Goal: Transaction & Acquisition: Purchase product/service

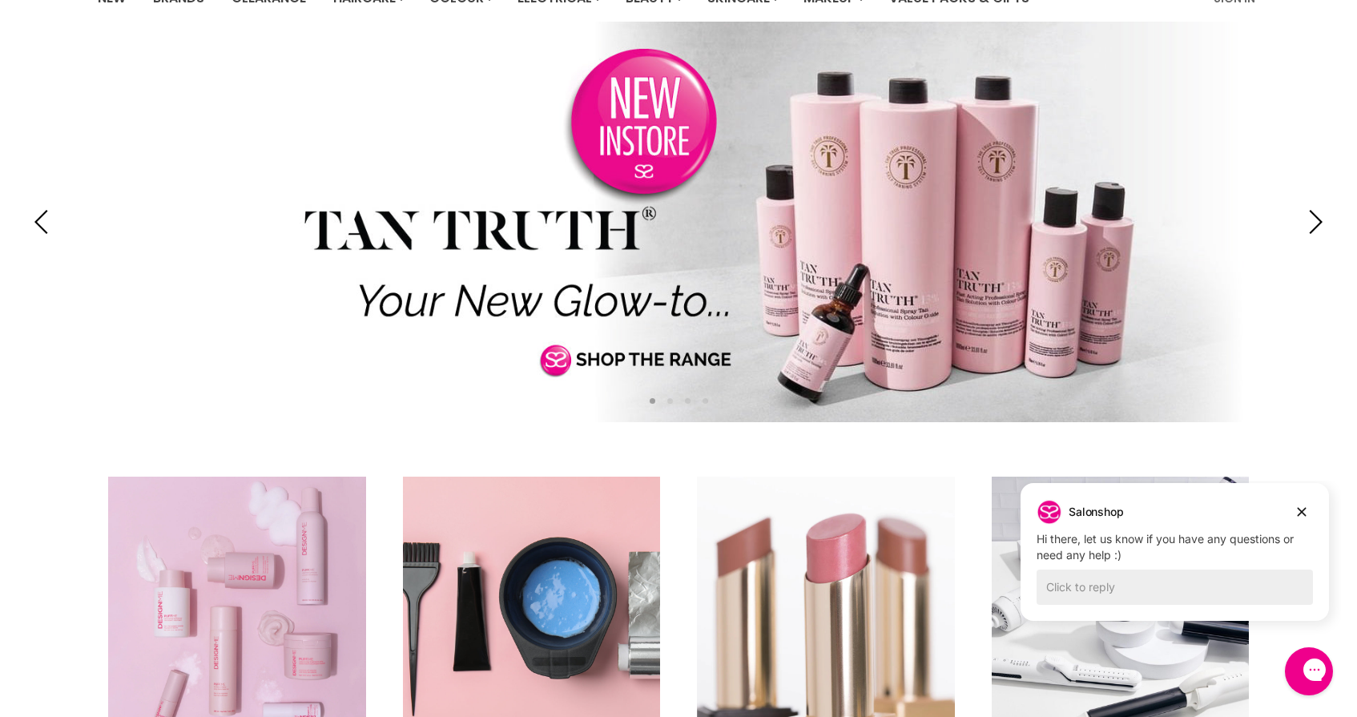
scroll to position [70, 0]
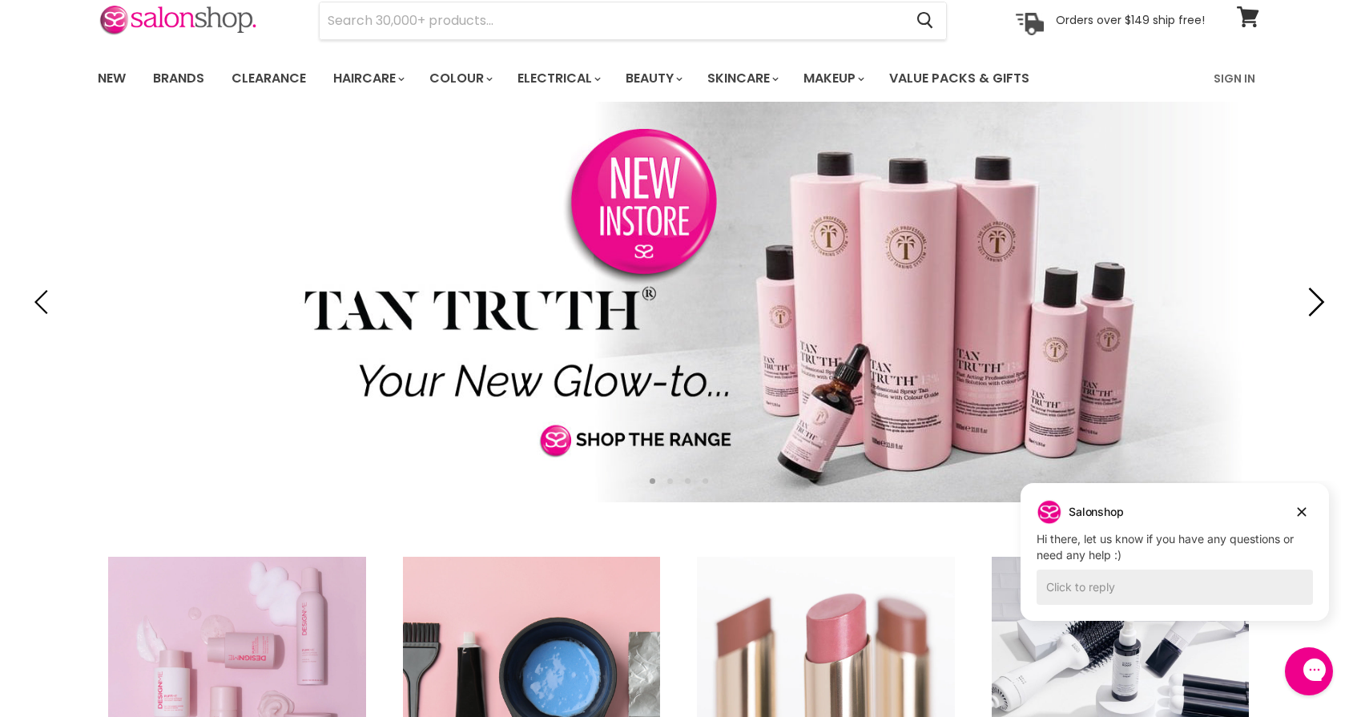
click at [1321, 295] on icon "Next" at bounding box center [1312, 301] width 29 height 29
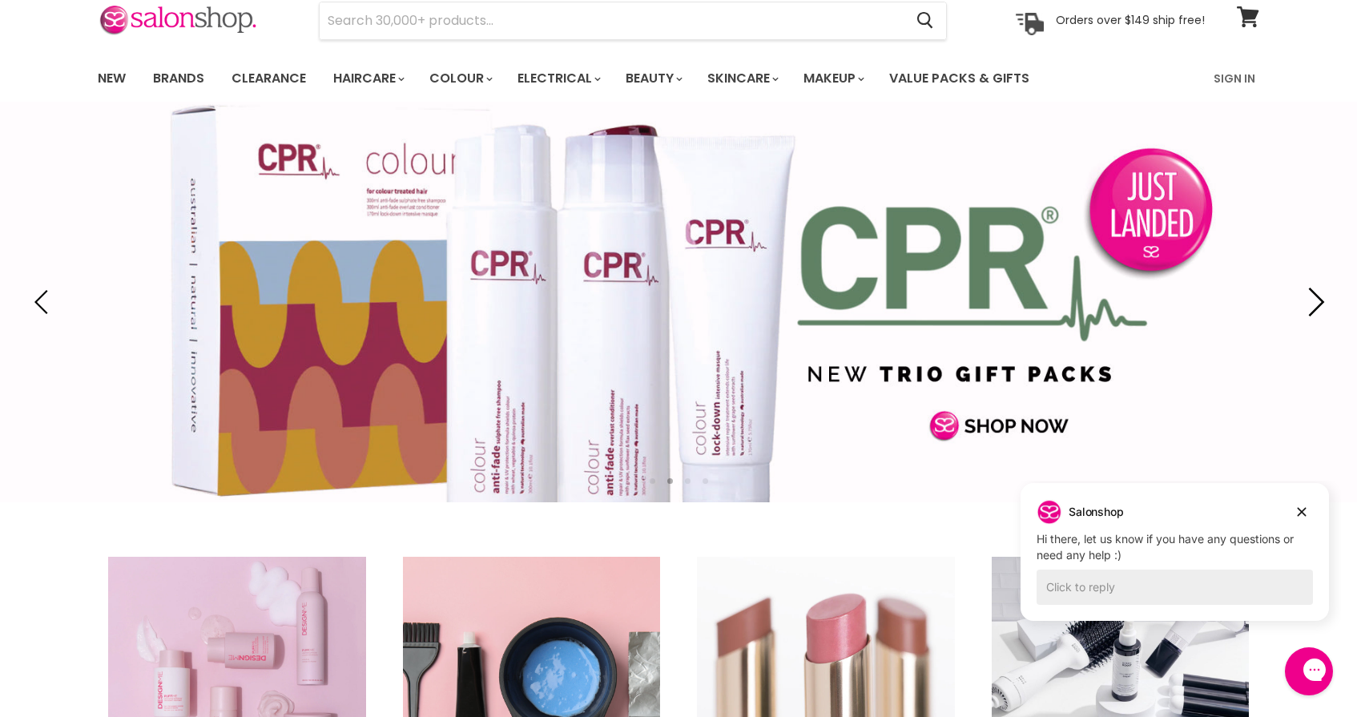
click at [1321, 295] on icon "Next" at bounding box center [1312, 301] width 29 height 29
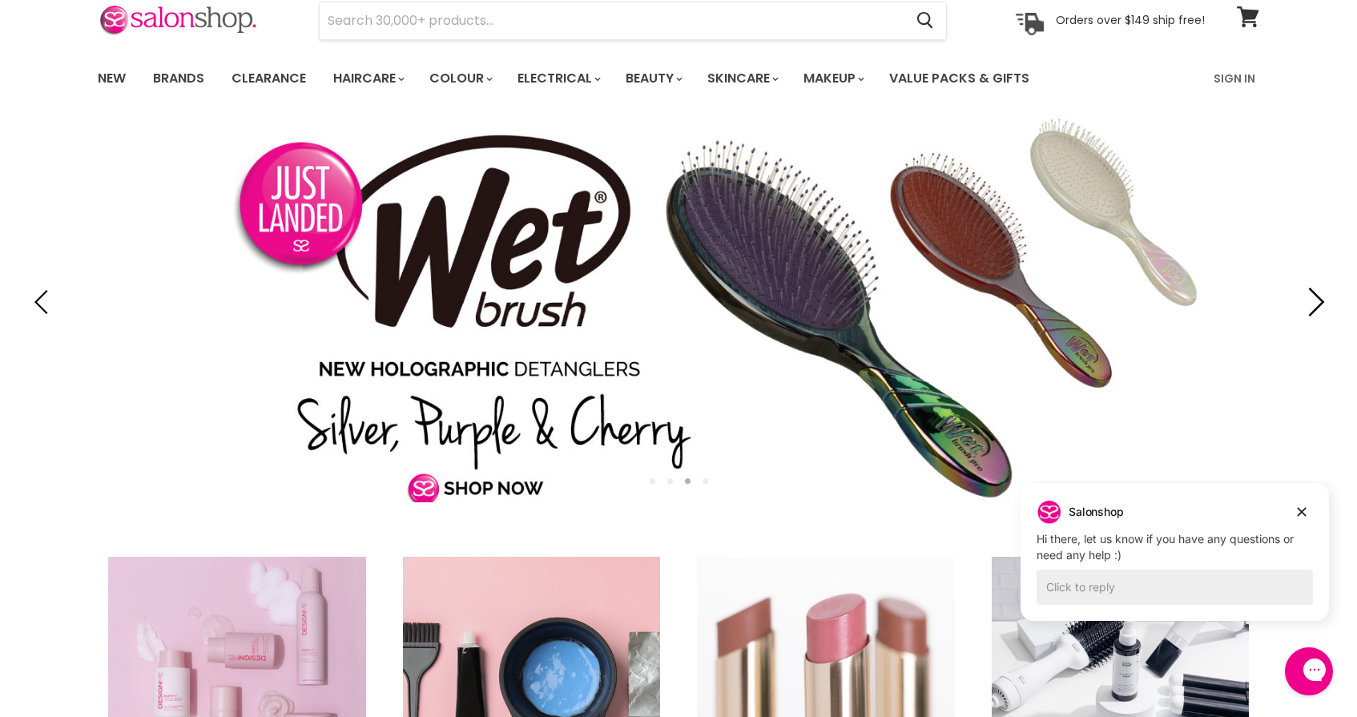
click at [1321, 295] on icon "Next" at bounding box center [1312, 301] width 29 height 29
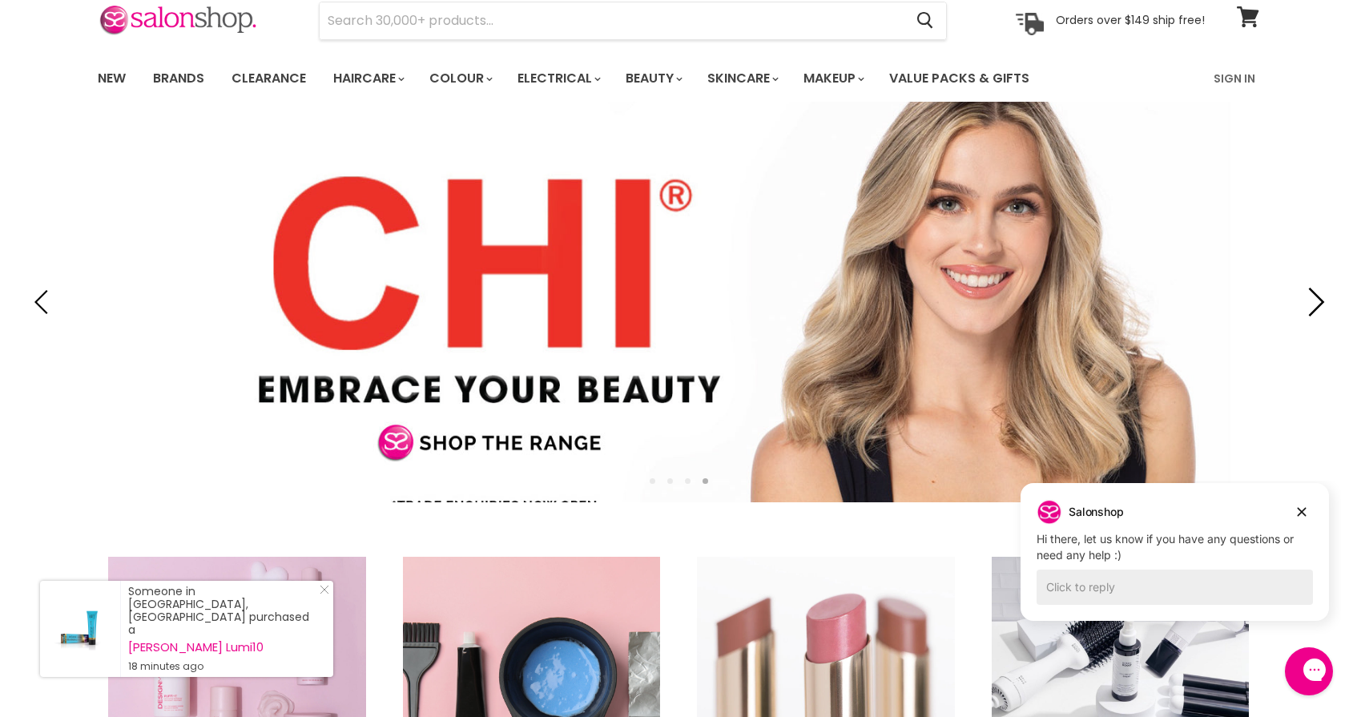
click at [1321, 295] on icon "Next" at bounding box center [1312, 301] width 29 height 29
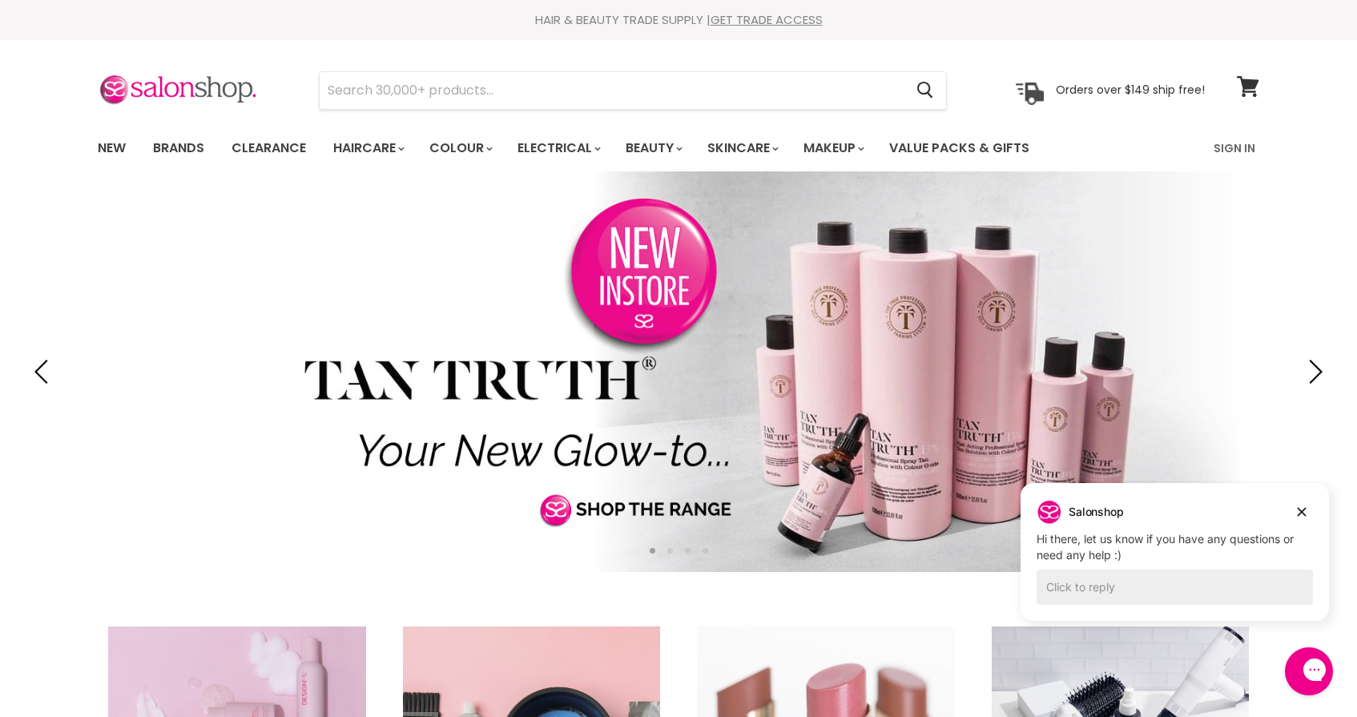
scroll to position [0, 0]
click at [974, 142] on link "Value Packs & Gifts" at bounding box center [959, 148] width 164 height 34
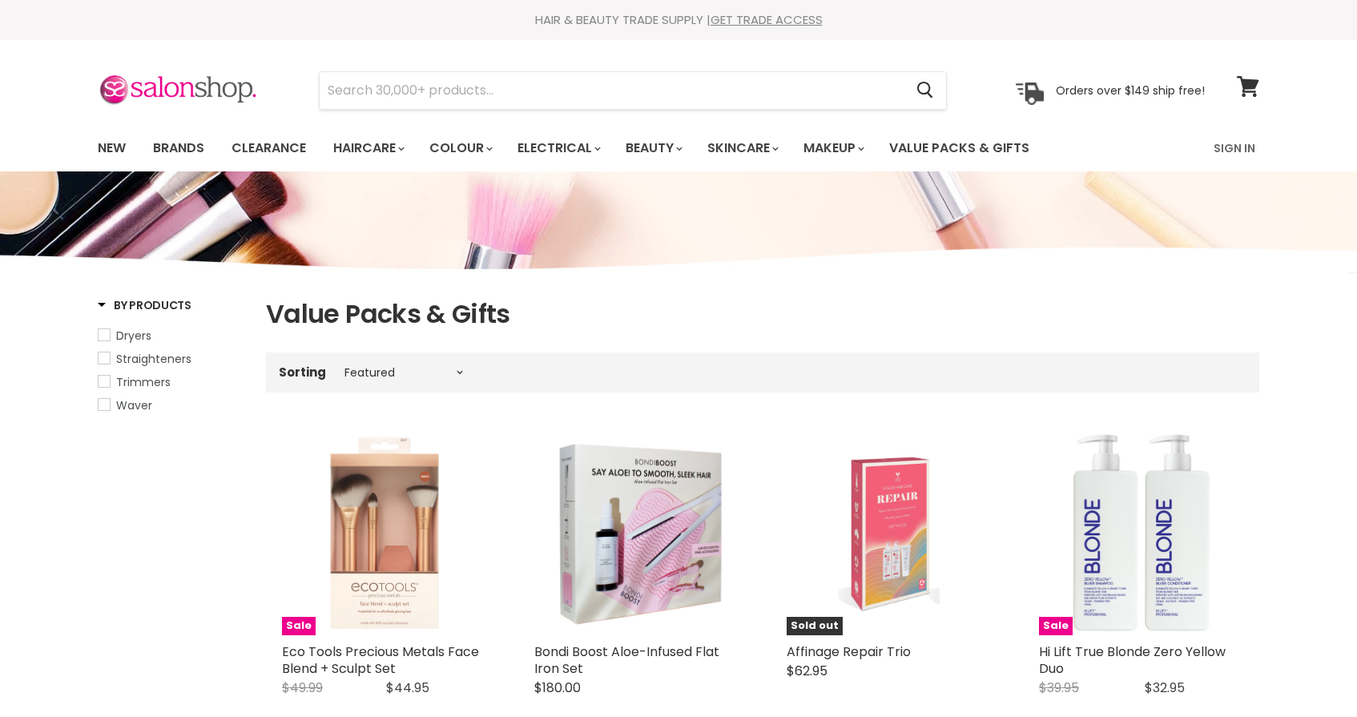
select select "manual"
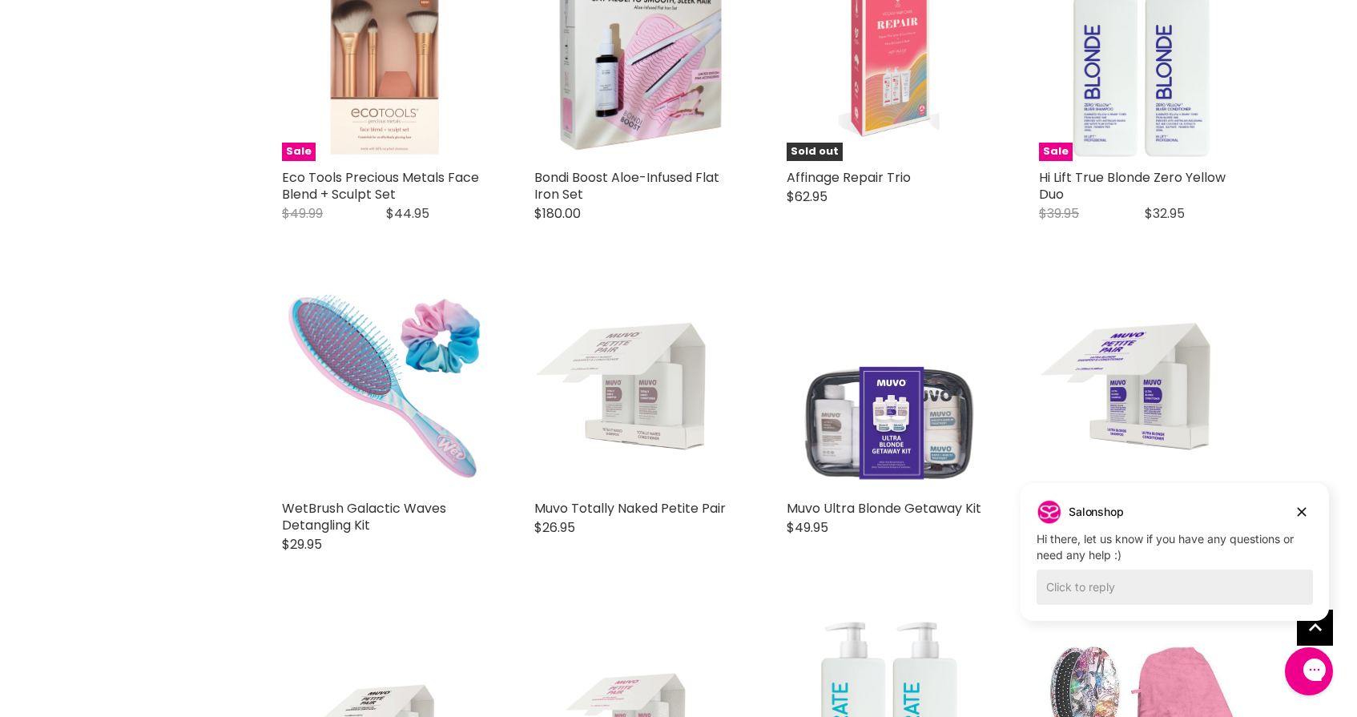
scroll to position [475, 0]
click at [1298, 508] on icon "Dismiss campaign" at bounding box center [1301, 512] width 9 height 9
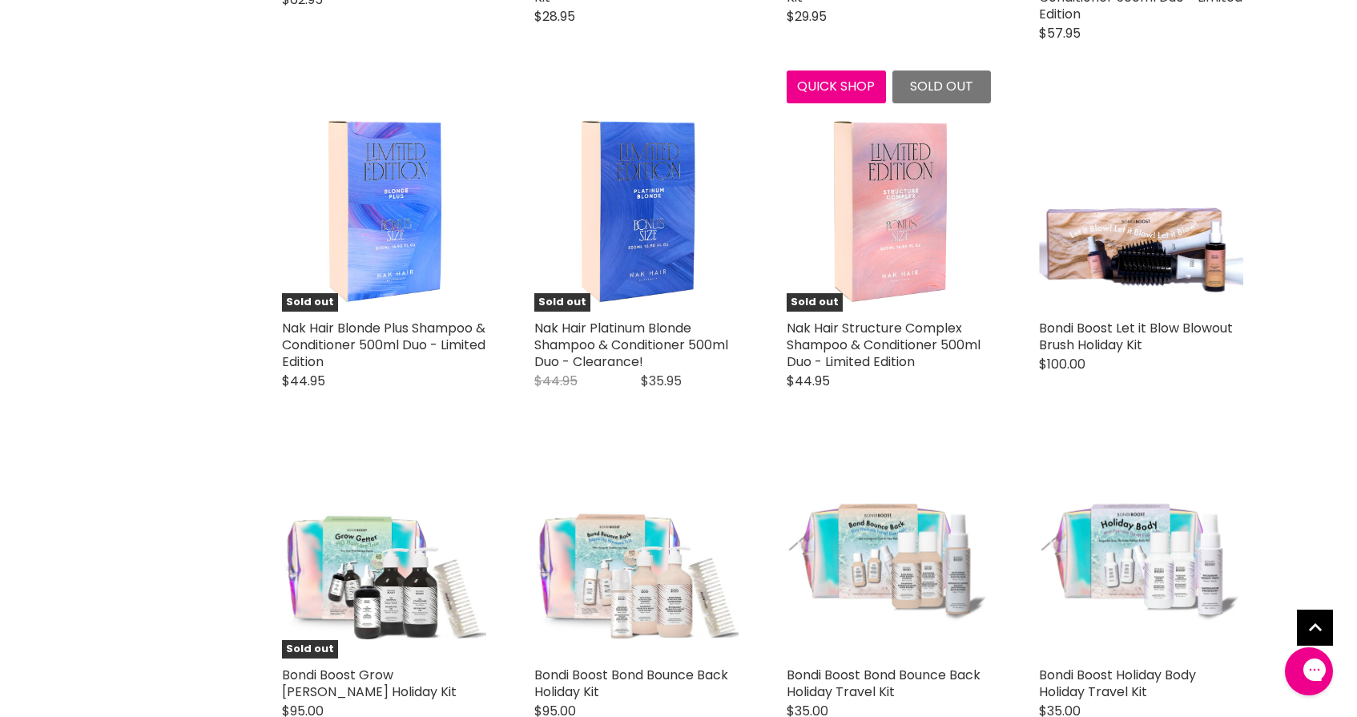
scroll to position [3665, 0]
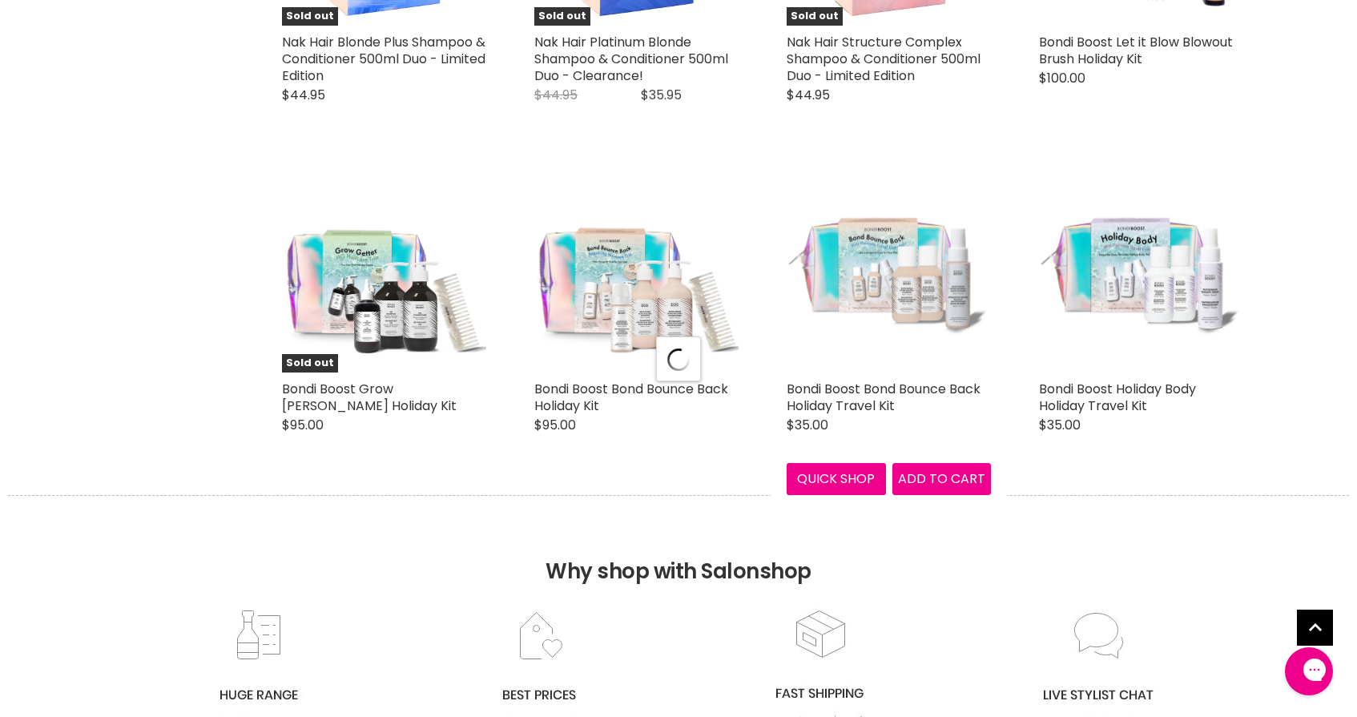
select select "manual"
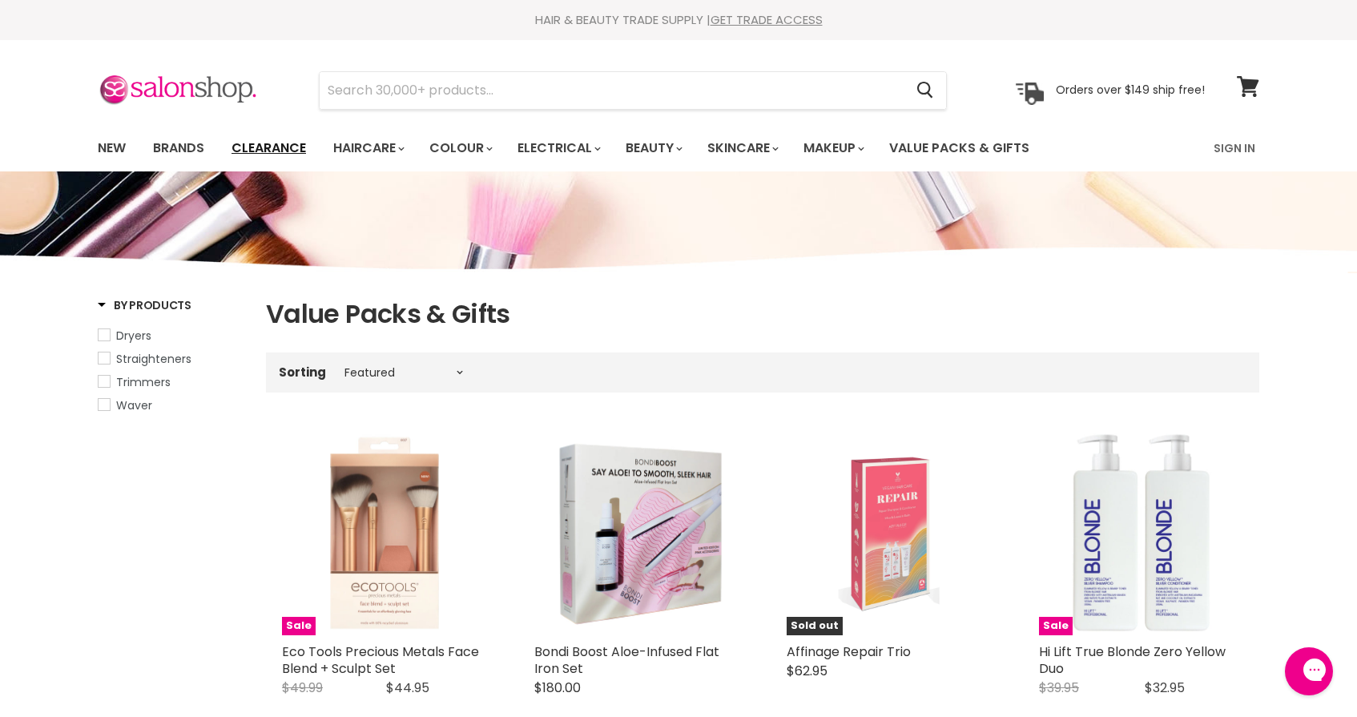
click at [287, 147] on link "Clearance" at bounding box center [268, 148] width 98 height 34
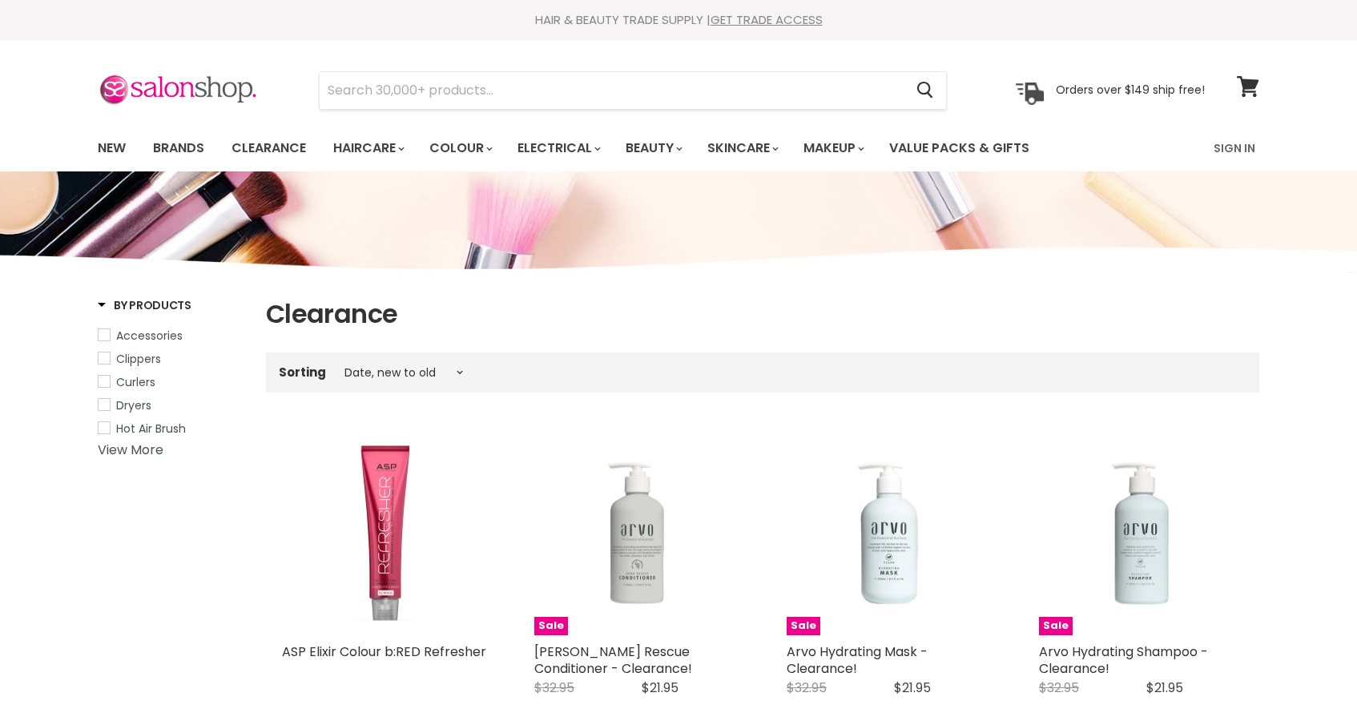
select select "created-descending"
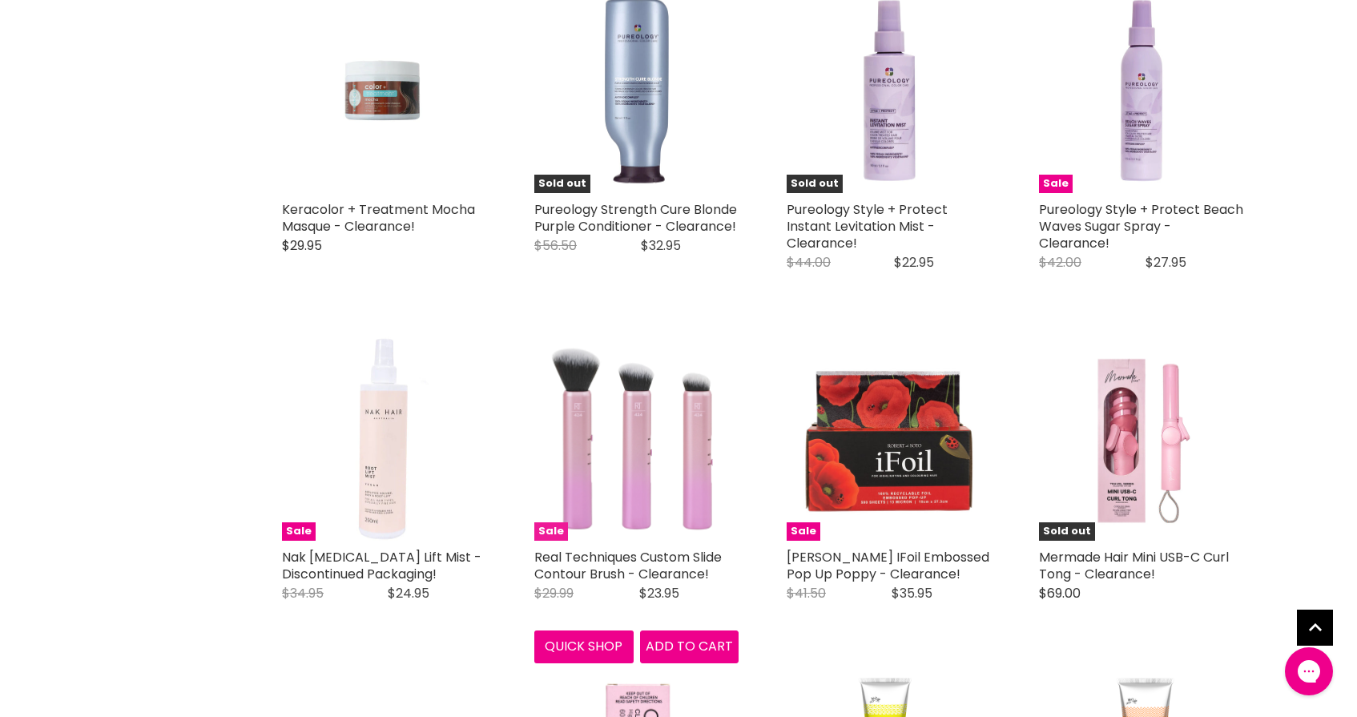
scroll to position [3440, 1]
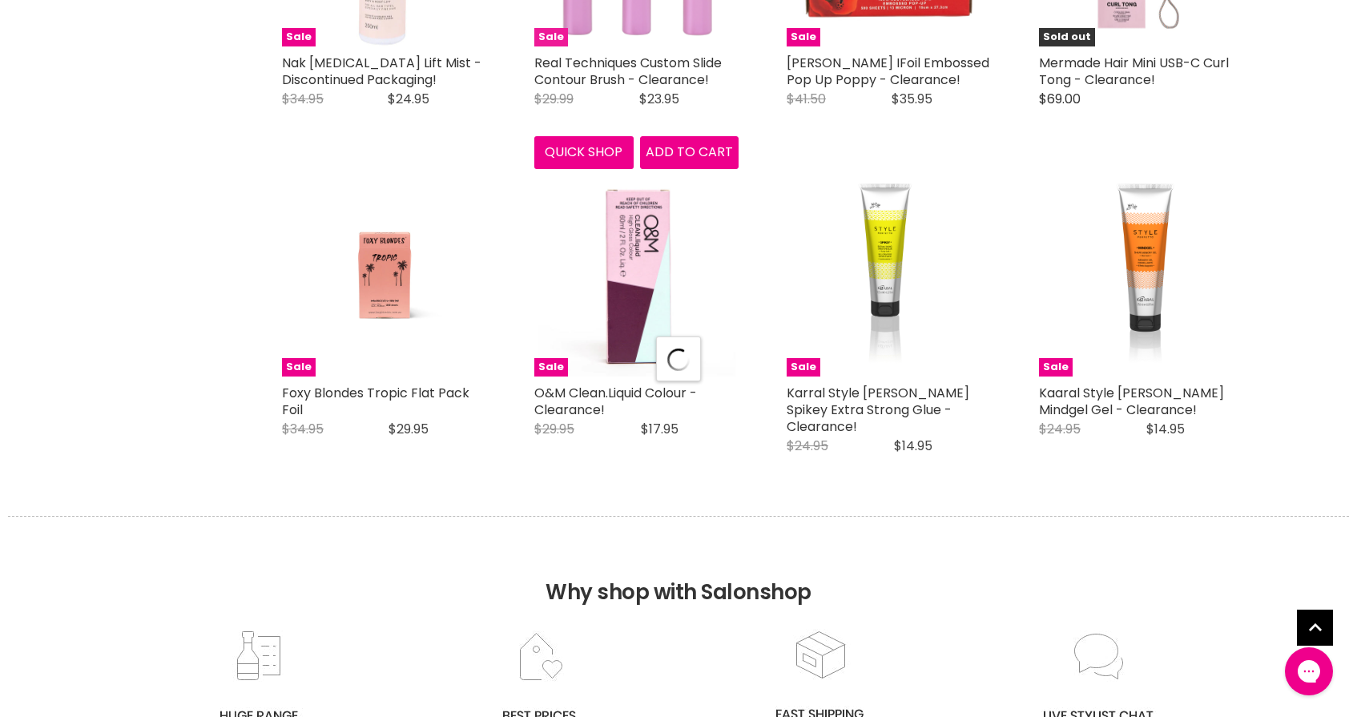
select select "created-descending"
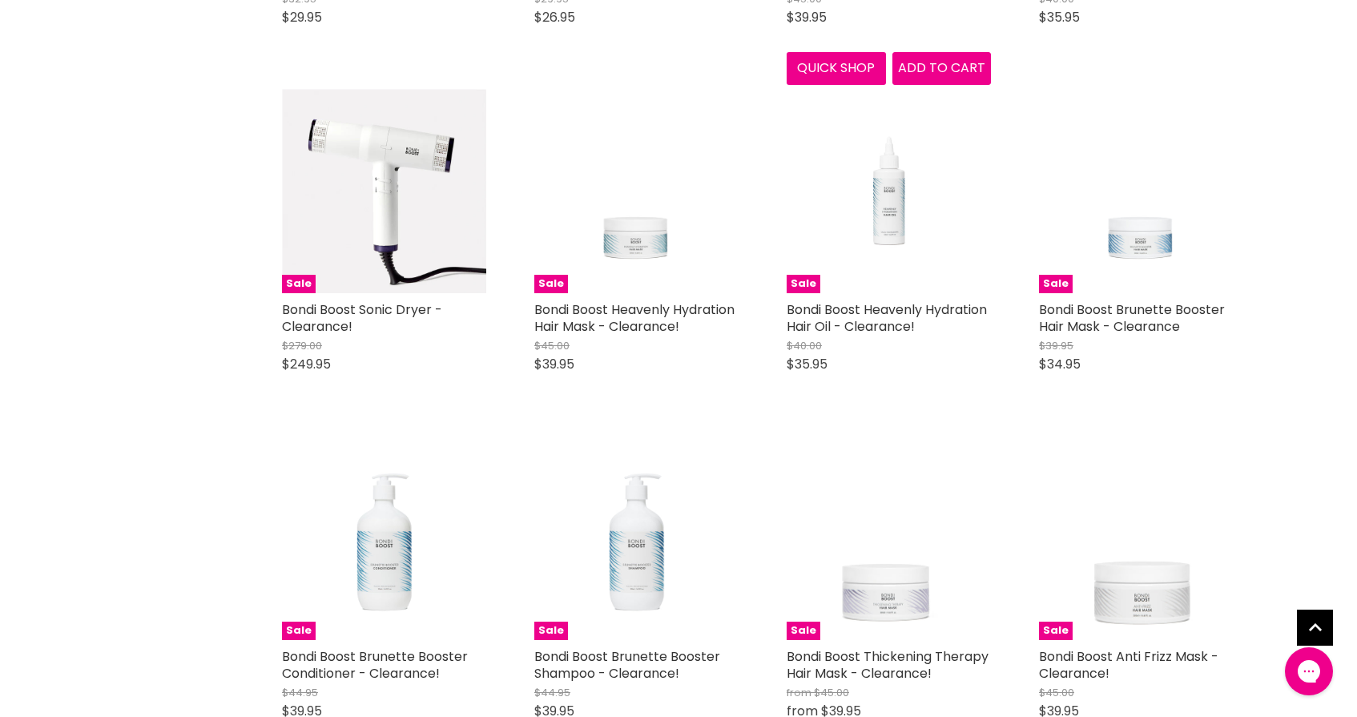
scroll to position [7584, 0]
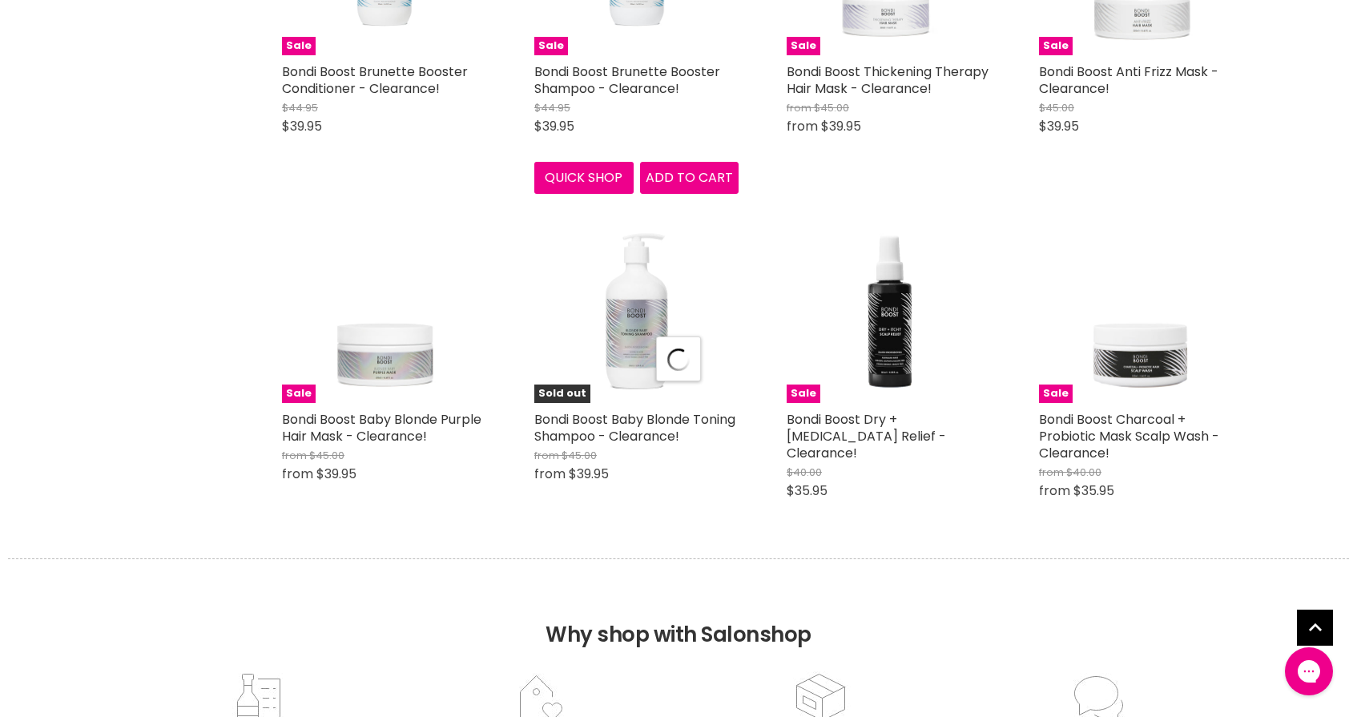
select select "created-descending"
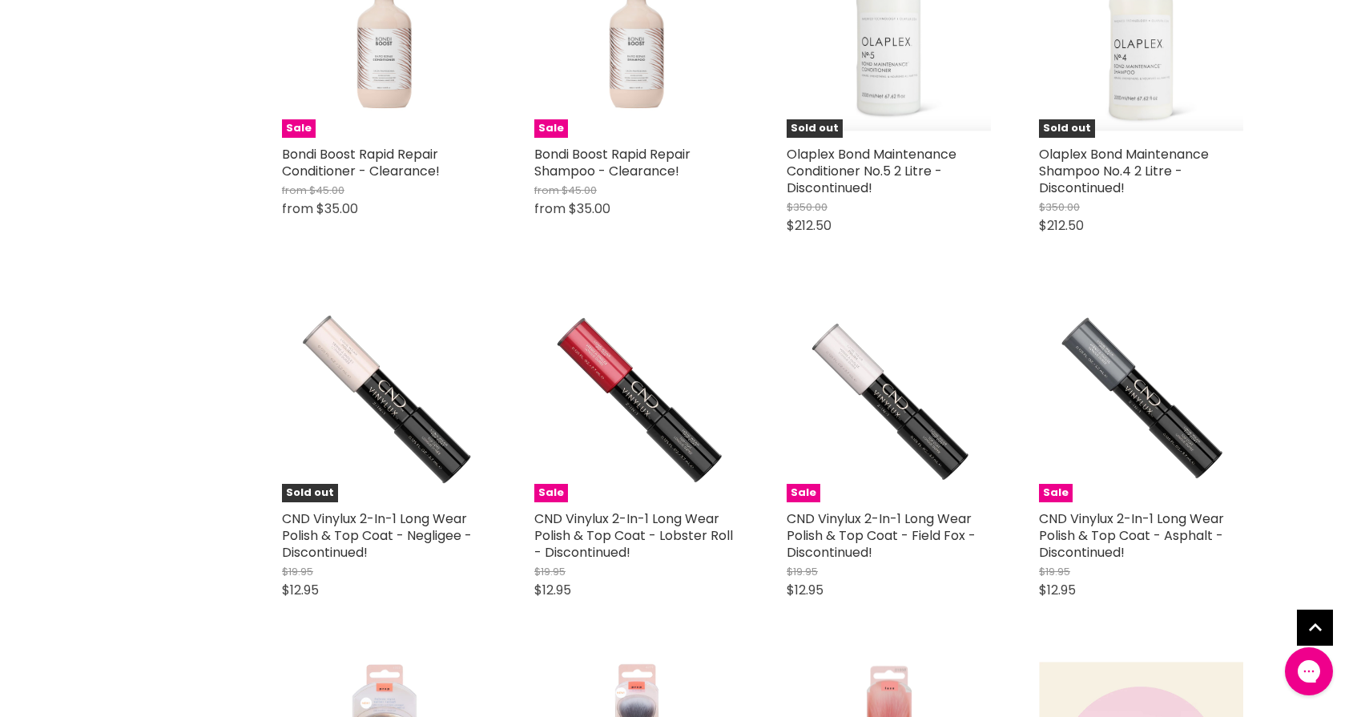
scroll to position [9145, 0]
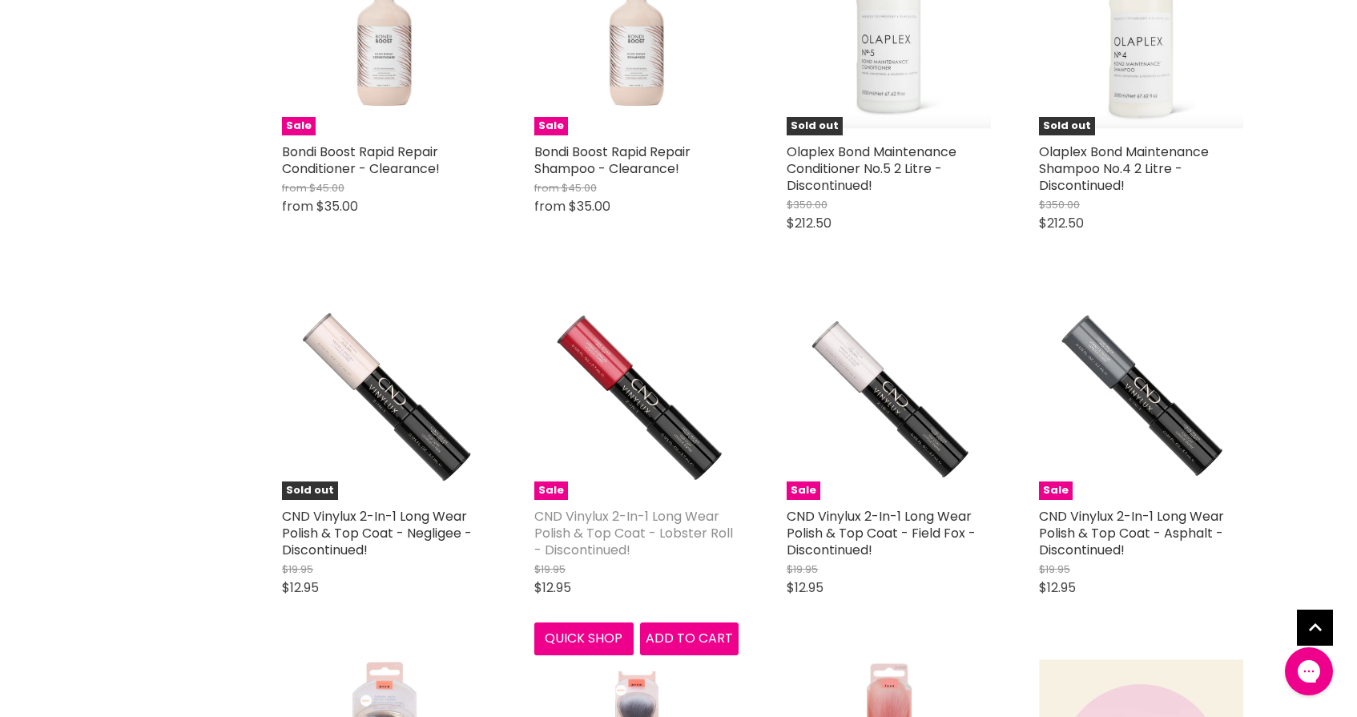
click at [663, 507] on link "CND Vinylux 2-In-1 Long Wear Polish & Top Coat - Lobster Roll - Discontinued!" at bounding box center [633, 533] width 199 height 52
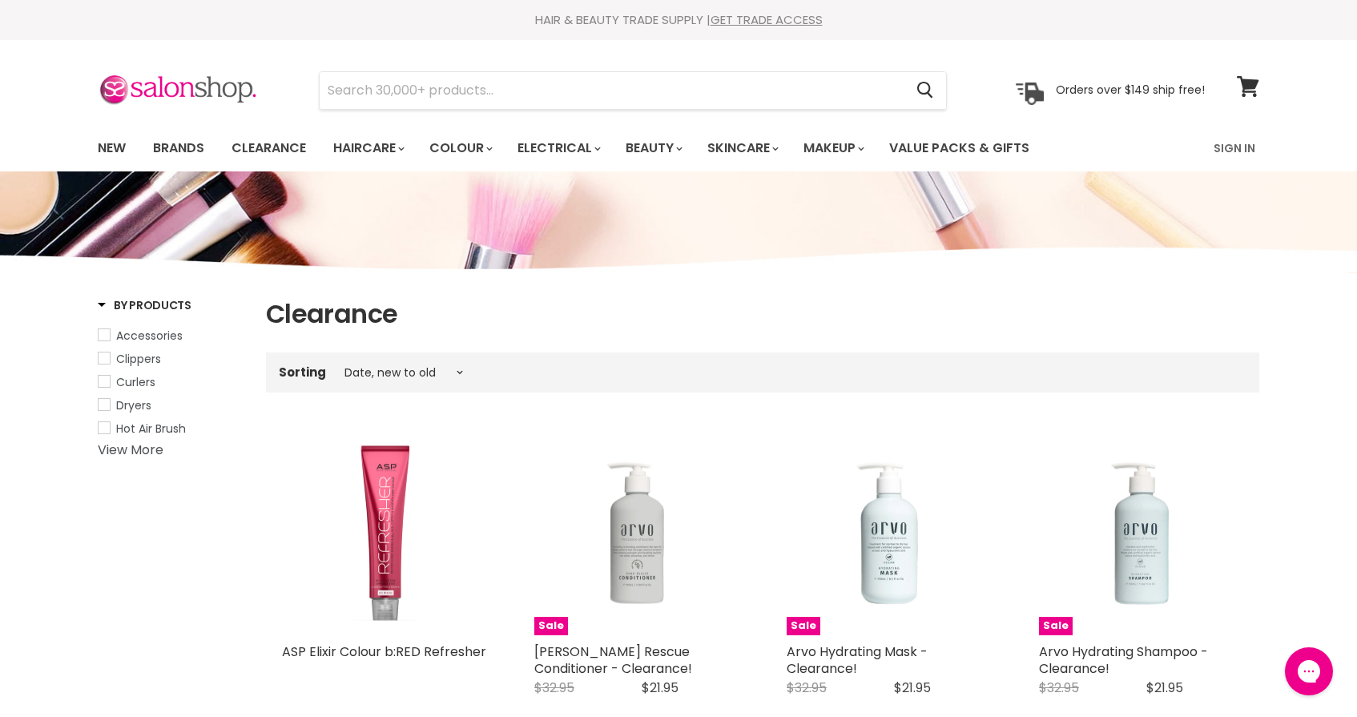
scroll to position [0, 0]
click at [1242, 147] on link "Sign In" at bounding box center [1234, 148] width 61 height 34
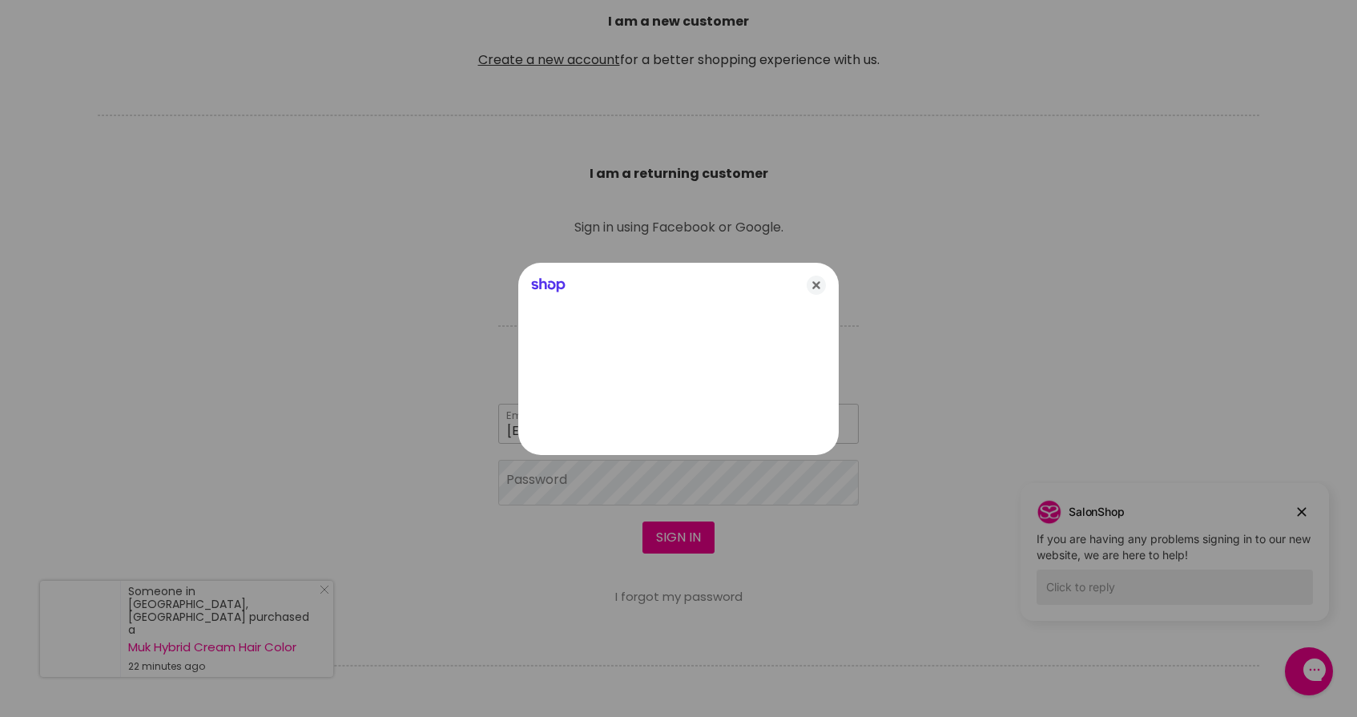
type input "cdnkdrechsler@bigpond.com"
click at [623, 487] on div at bounding box center [678, 358] width 1357 height 717
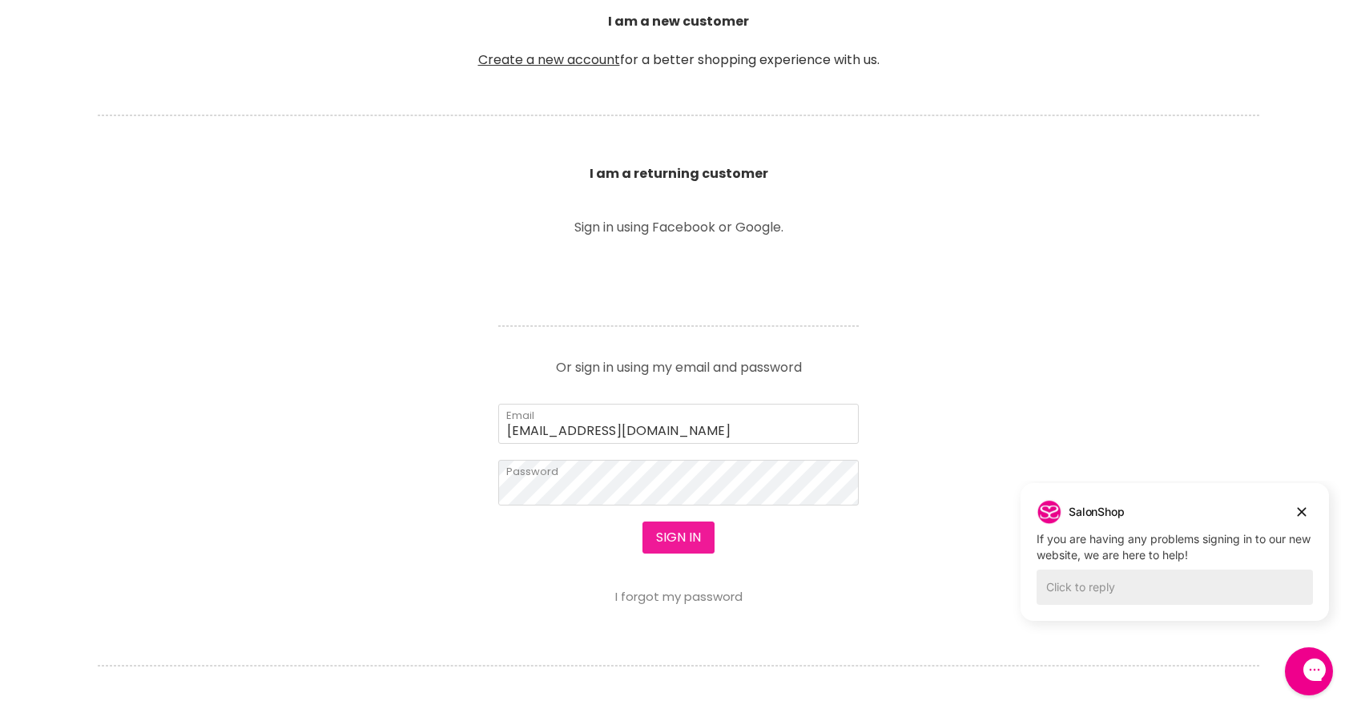
click at [659, 530] on button "Sign in" at bounding box center [678, 537] width 72 height 32
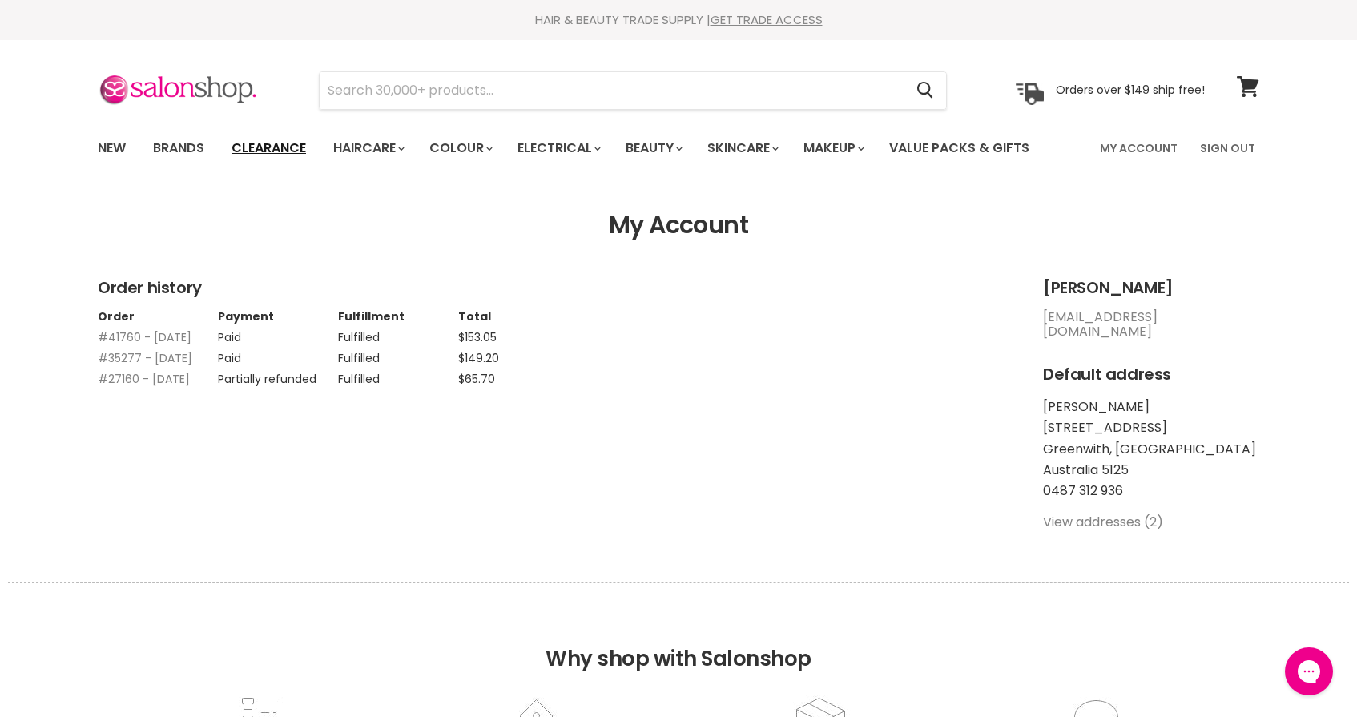
click at [277, 144] on link "Clearance" at bounding box center [268, 148] width 98 height 34
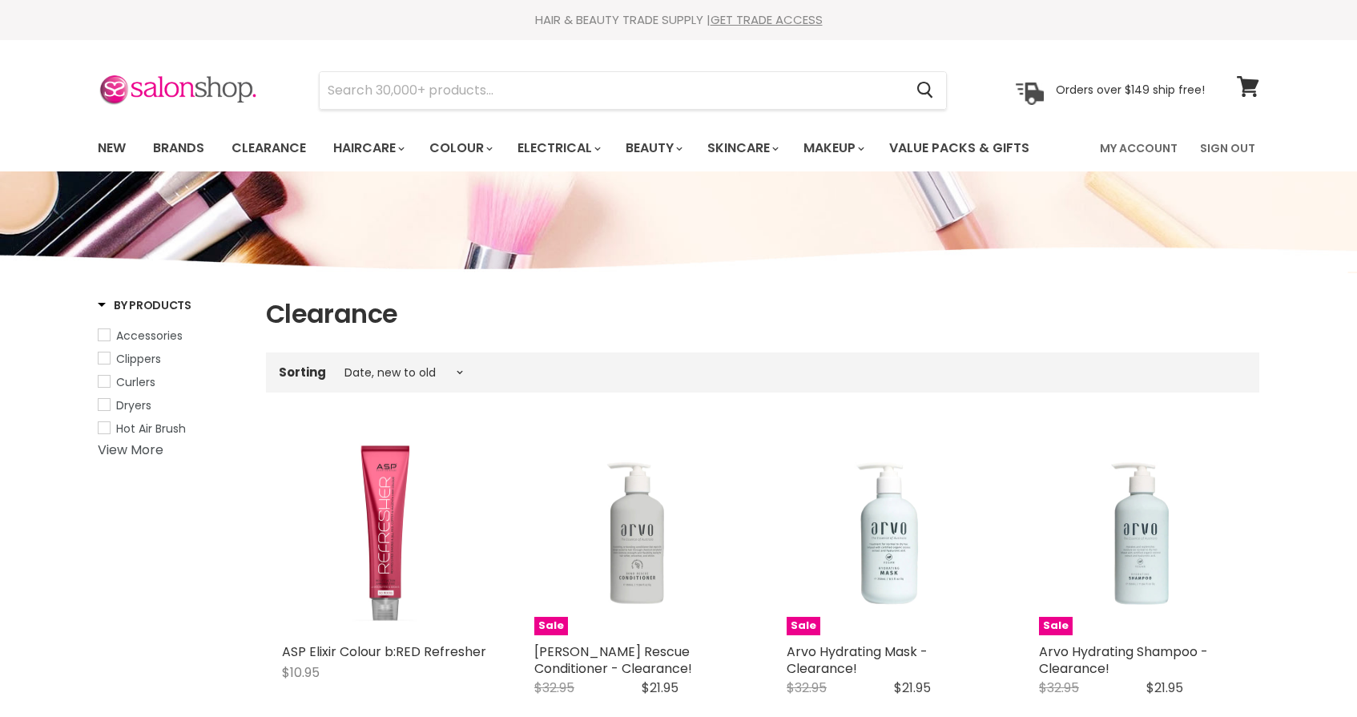
select select "created-descending"
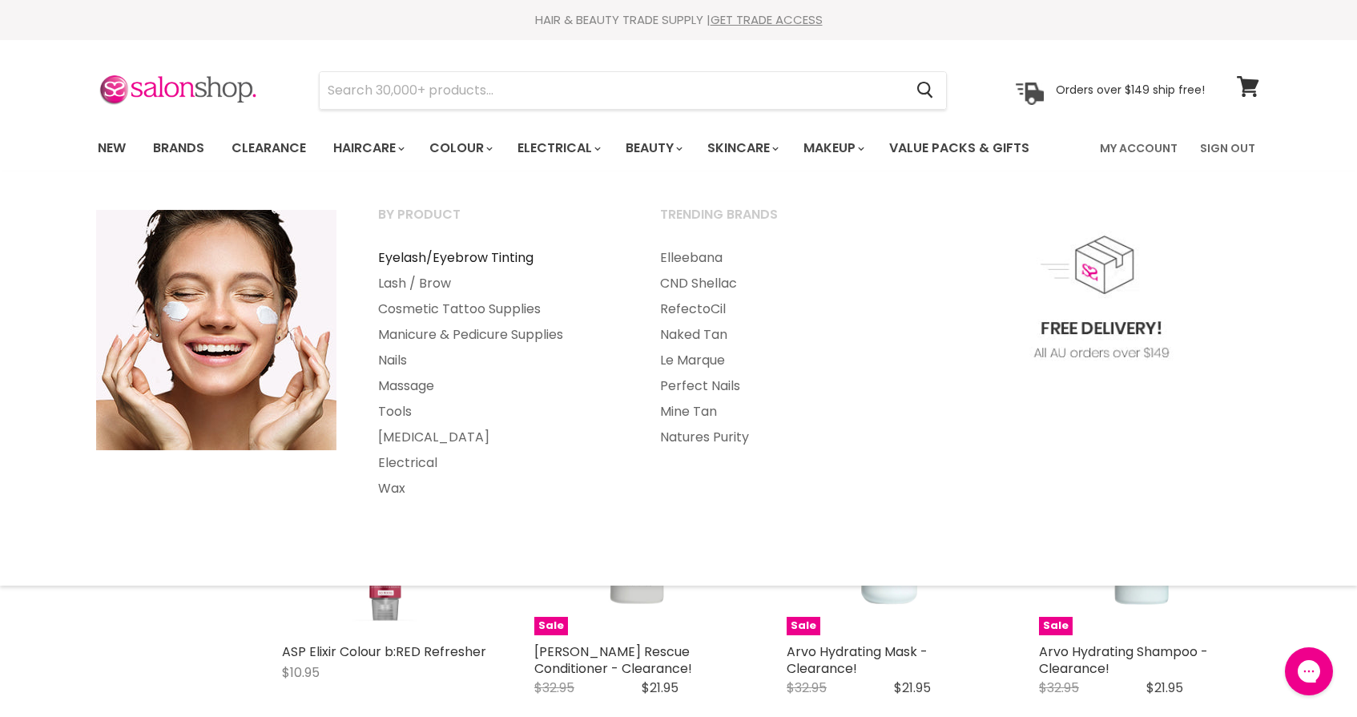
click at [421, 251] on link "Eyelash/Eyebrow Tinting" at bounding box center [497, 258] width 279 height 26
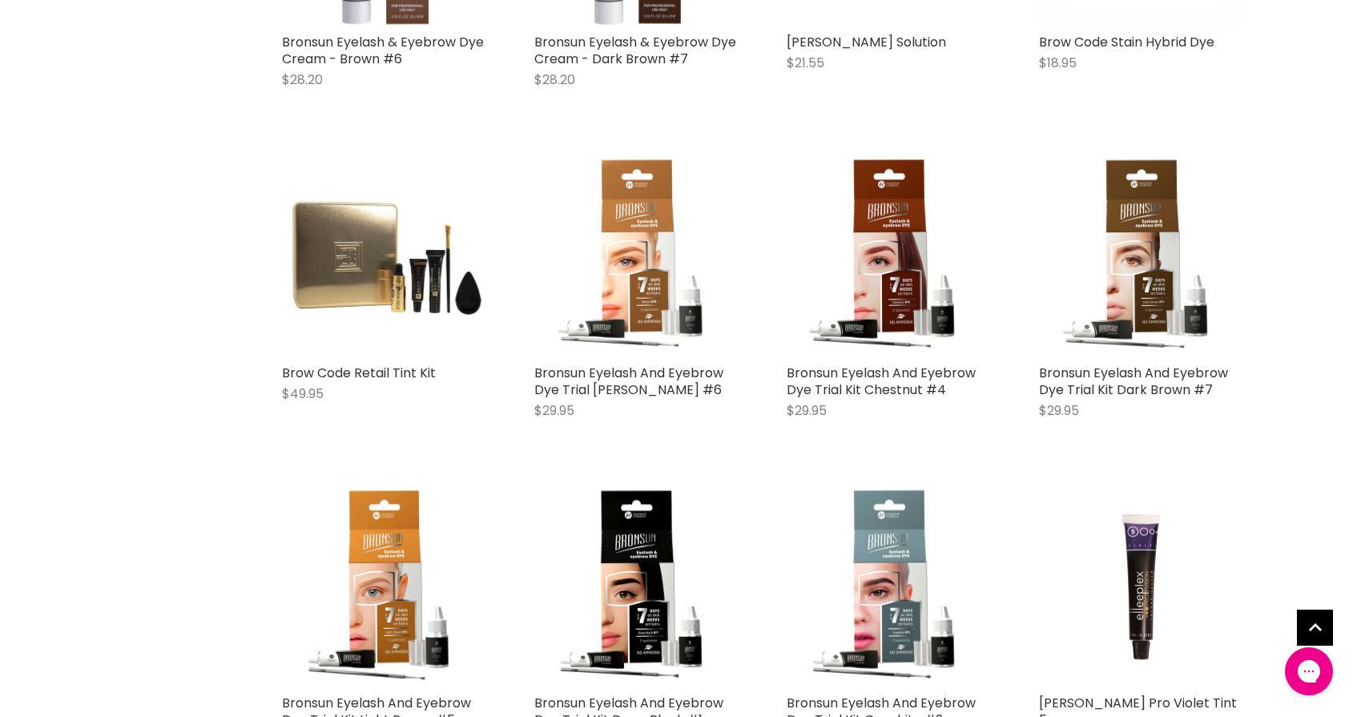
scroll to position [1908, 0]
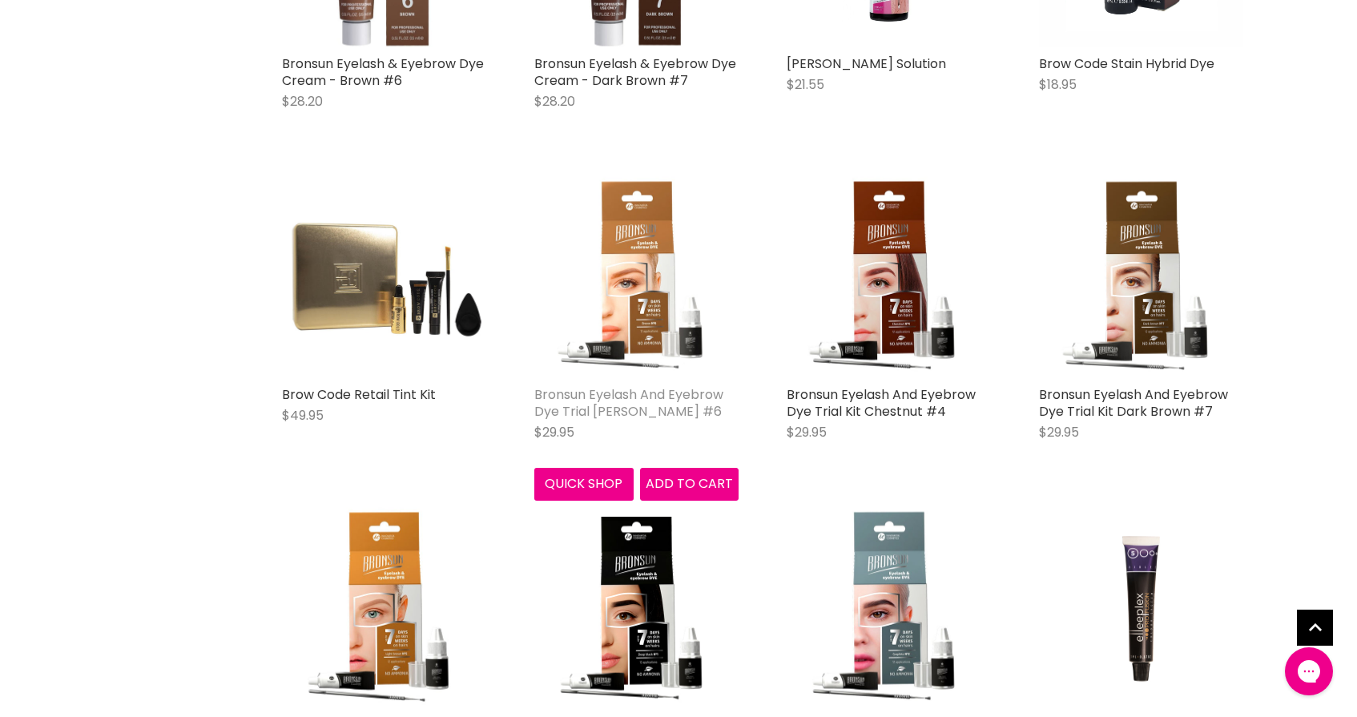
click at [681, 385] on link "Bronsun Eyelash And Eyebrow Dye Trial [PERSON_NAME] #6" at bounding box center [628, 402] width 189 height 35
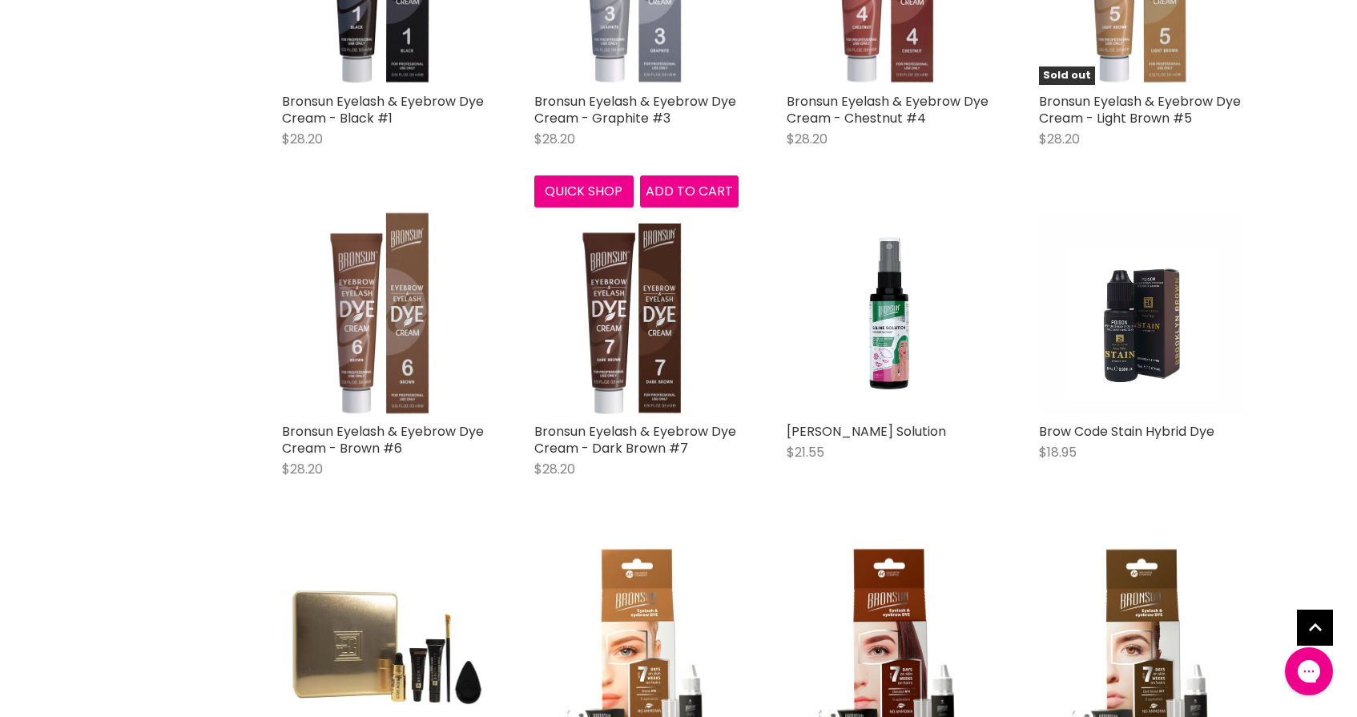
scroll to position [1542, 0]
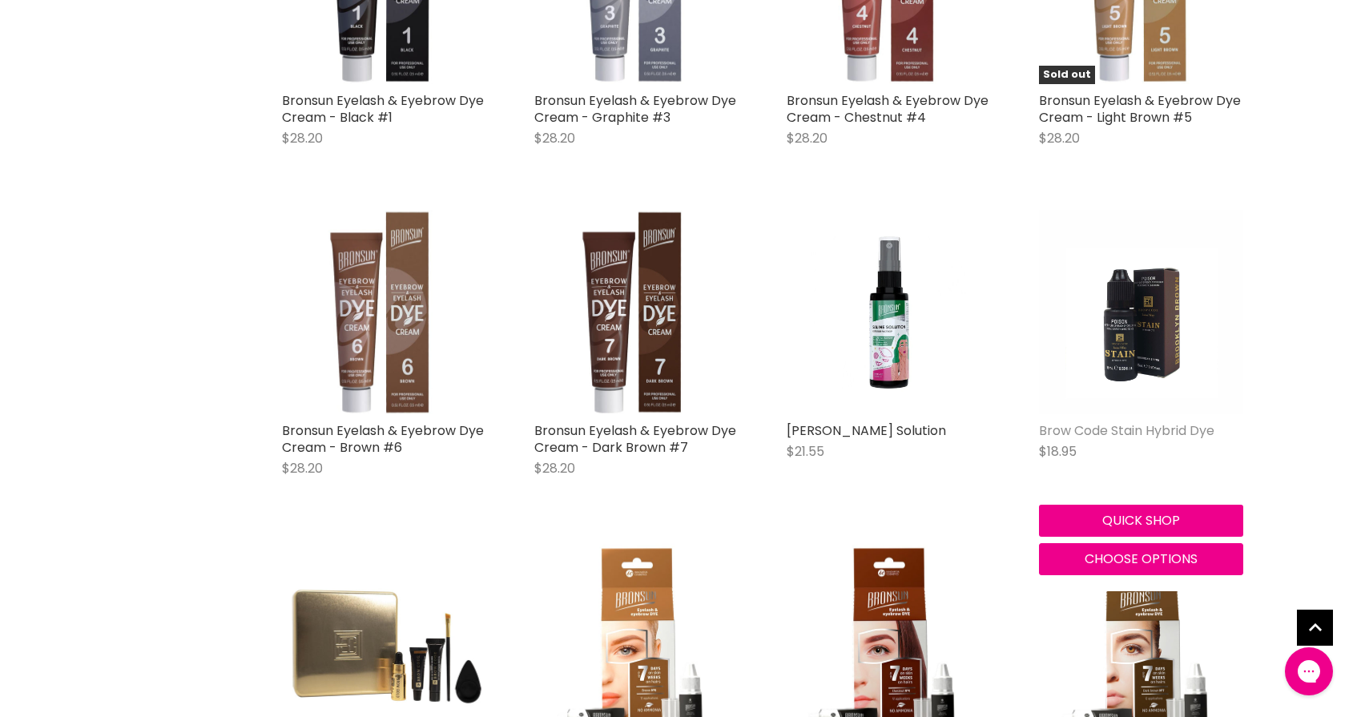
click at [1156, 425] on link "Brow Code Stain Hybrid Dye" at bounding box center [1126, 430] width 175 height 18
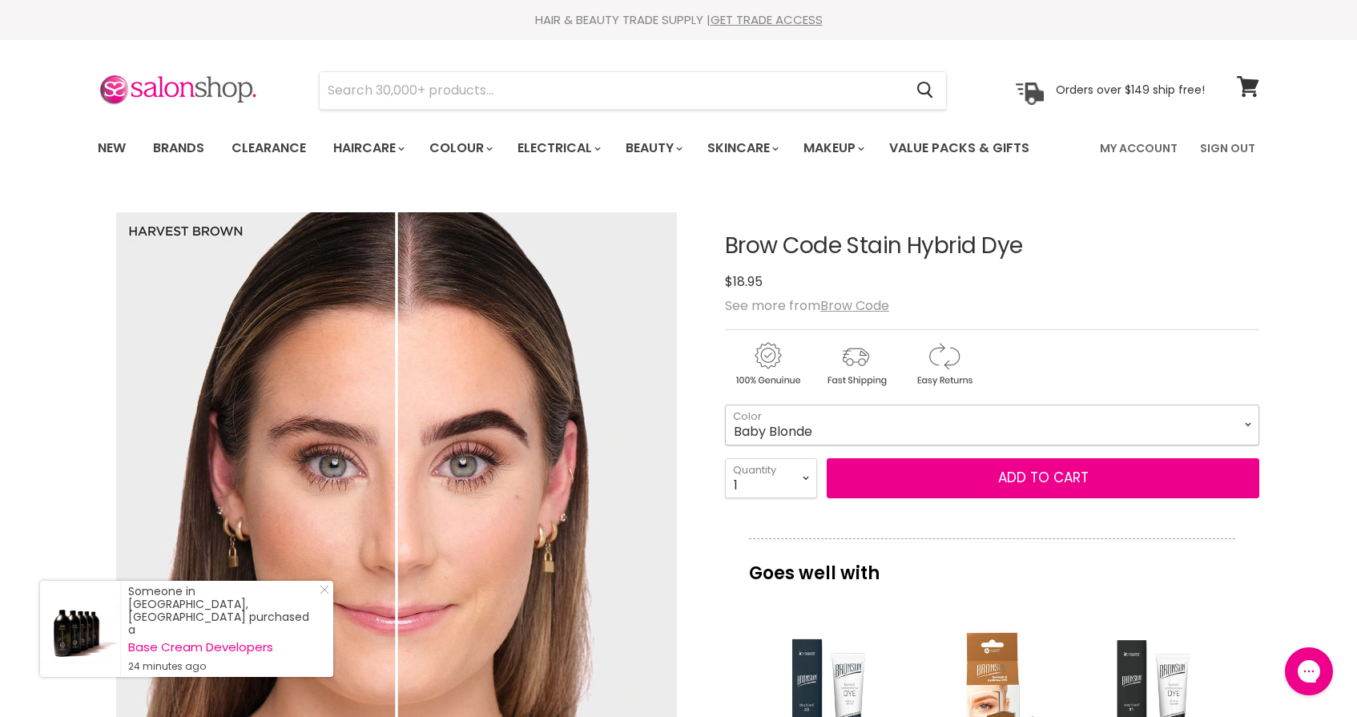
select select "Baby Blonde"
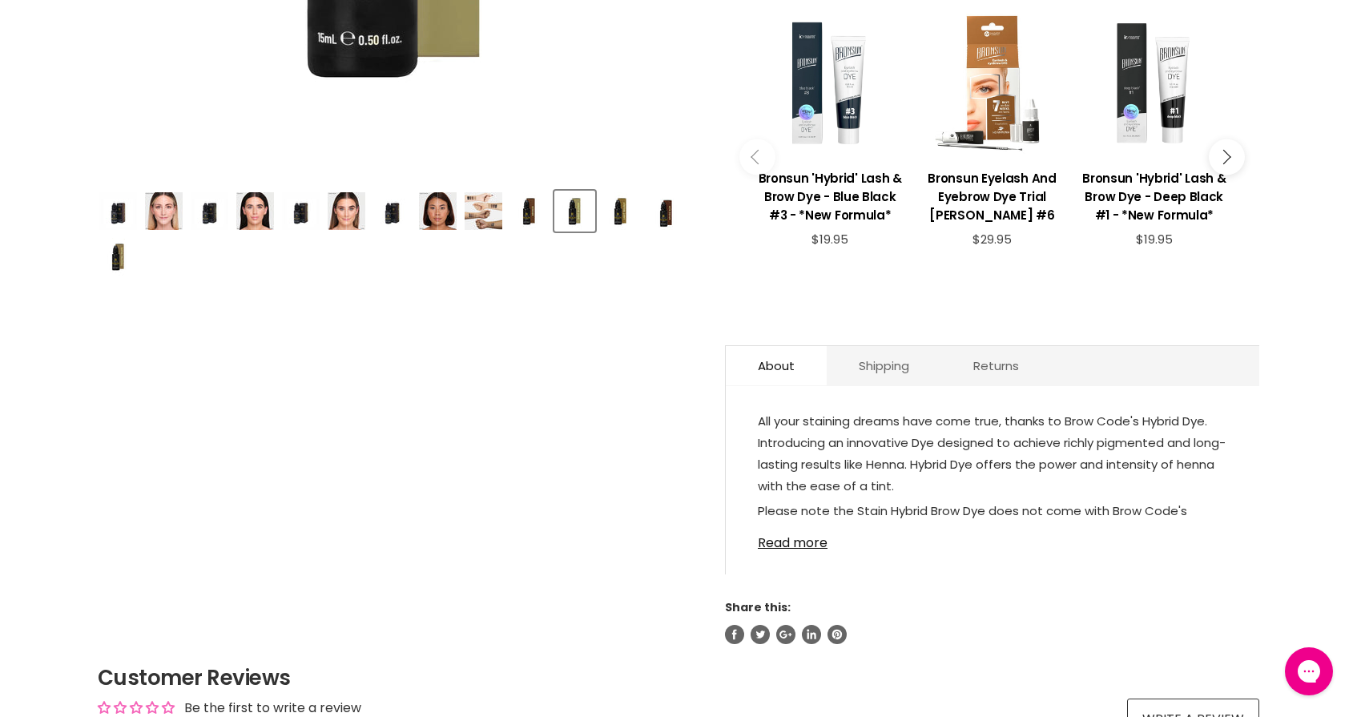
scroll to position [618, 0]
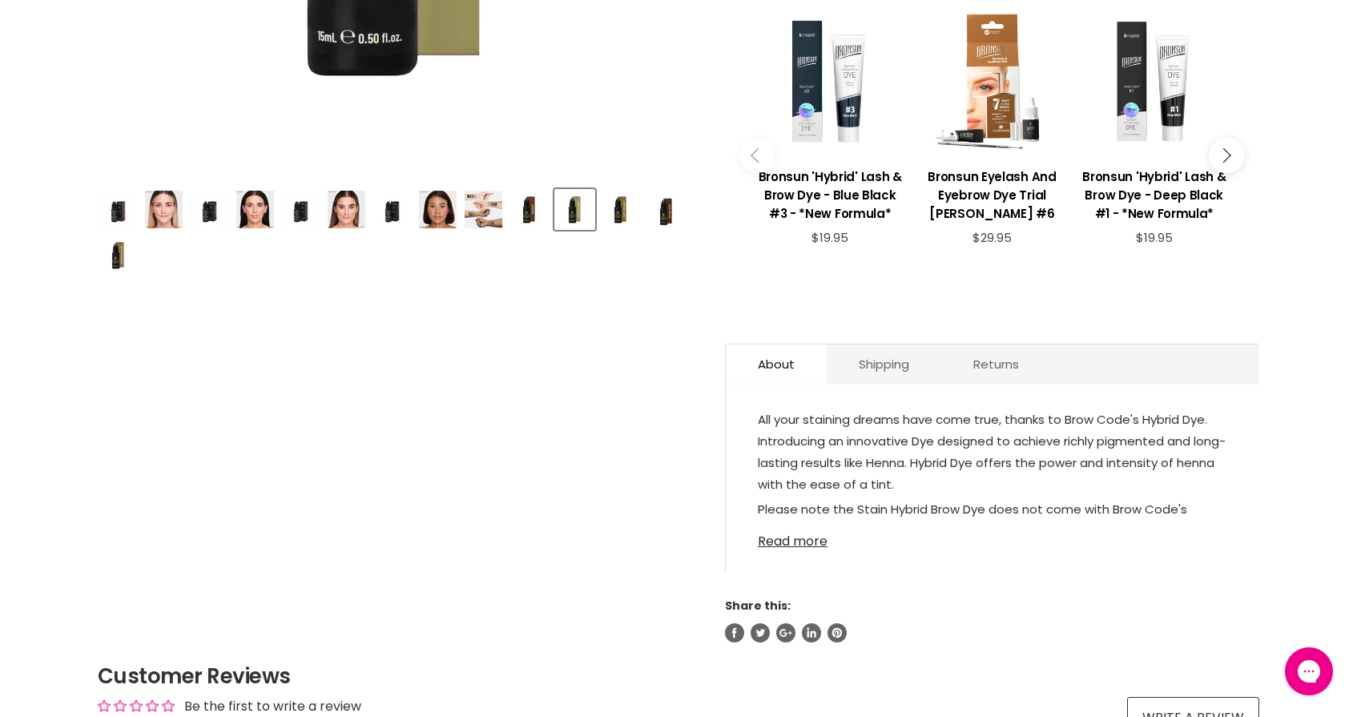
click at [815, 538] on link "Read more" at bounding box center [992, 537] width 469 height 24
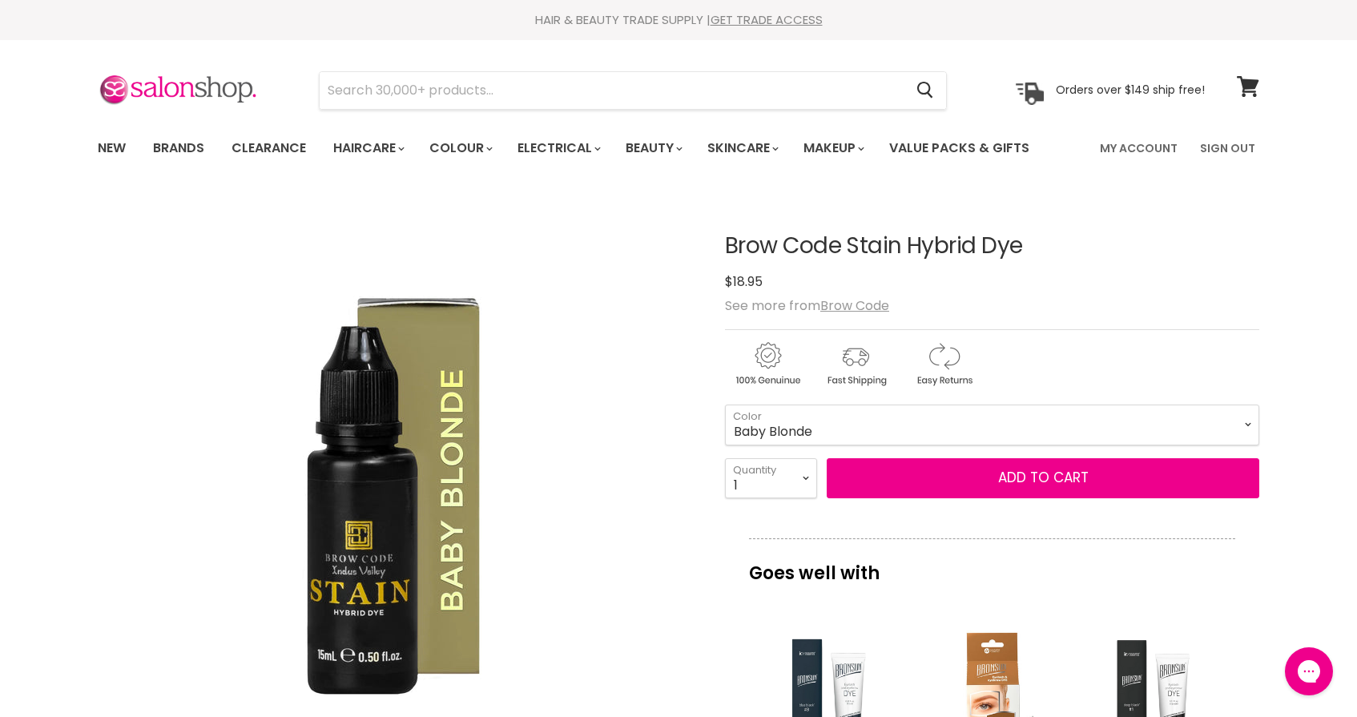
scroll to position [0, 0]
